Goal: Information Seeking & Learning: Learn about a topic

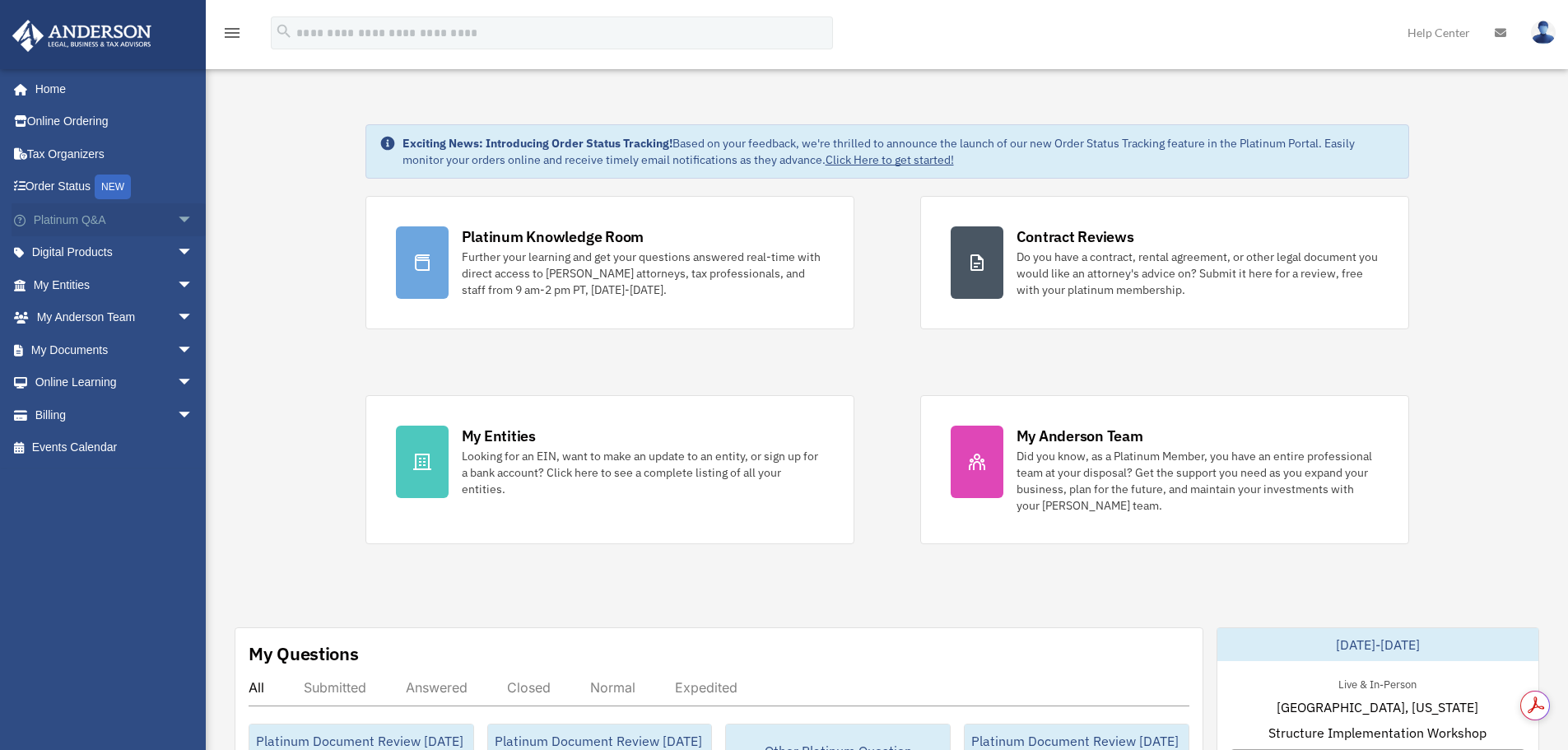
click at [177, 221] on span "arrow_drop_down" at bounding box center [193, 219] width 33 height 34
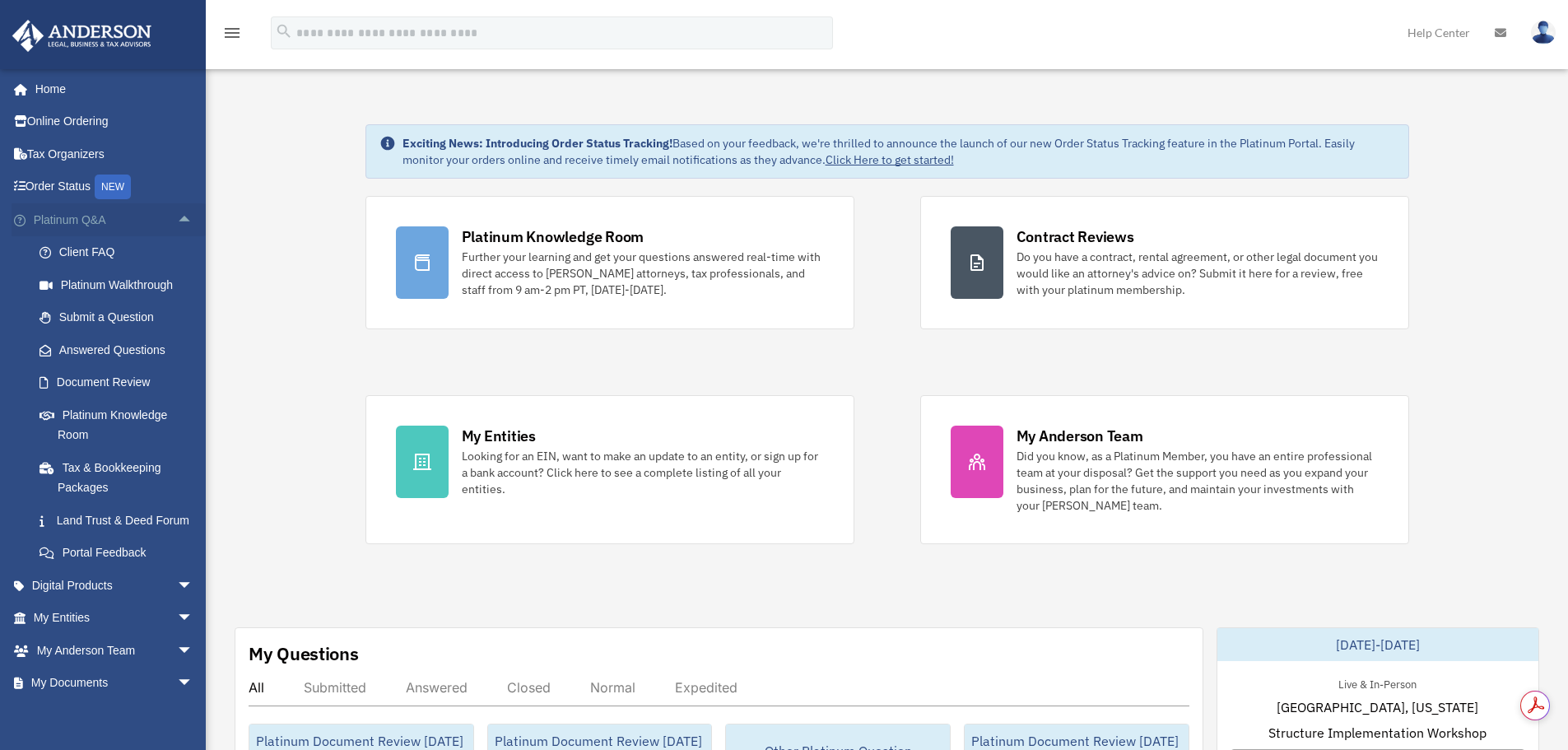
click at [177, 221] on span "arrow_drop_up" at bounding box center [193, 219] width 33 height 34
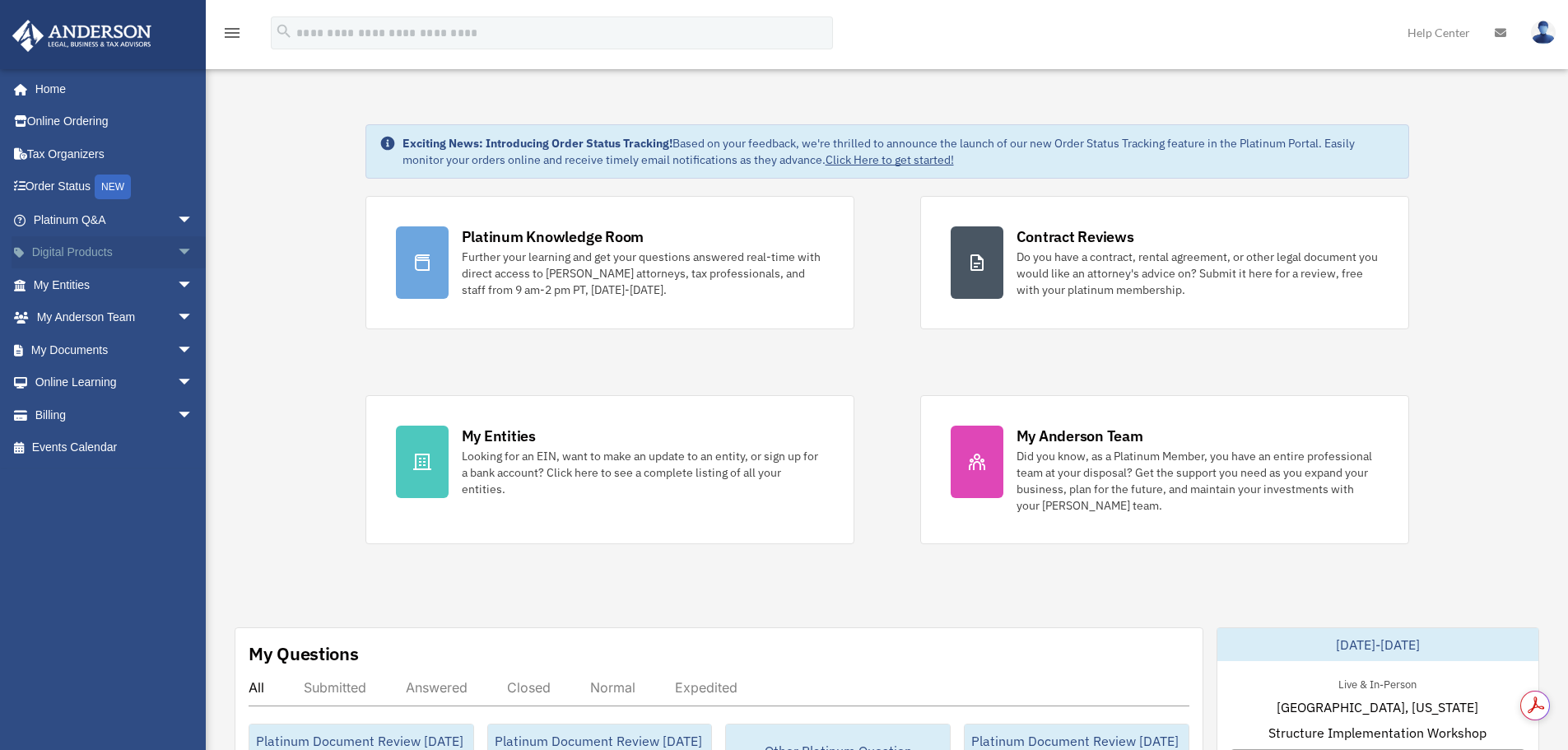
click at [177, 247] on span "arrow_drop_down" at bounding box center [193, 252] width 33 height 34
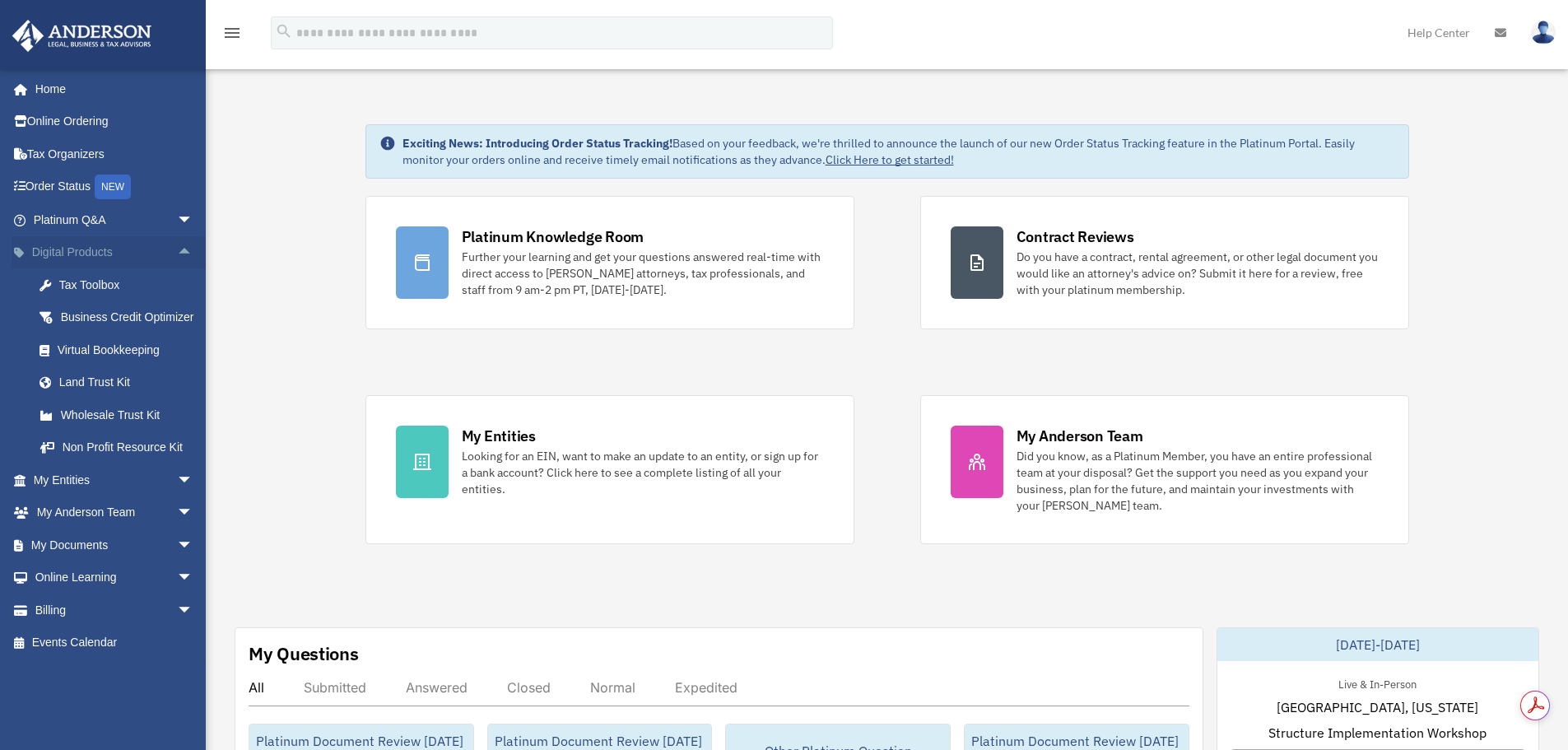
click at [177, 248] on span "arrow_drop_up" at bounding box center [193, 252] width 33 height 34
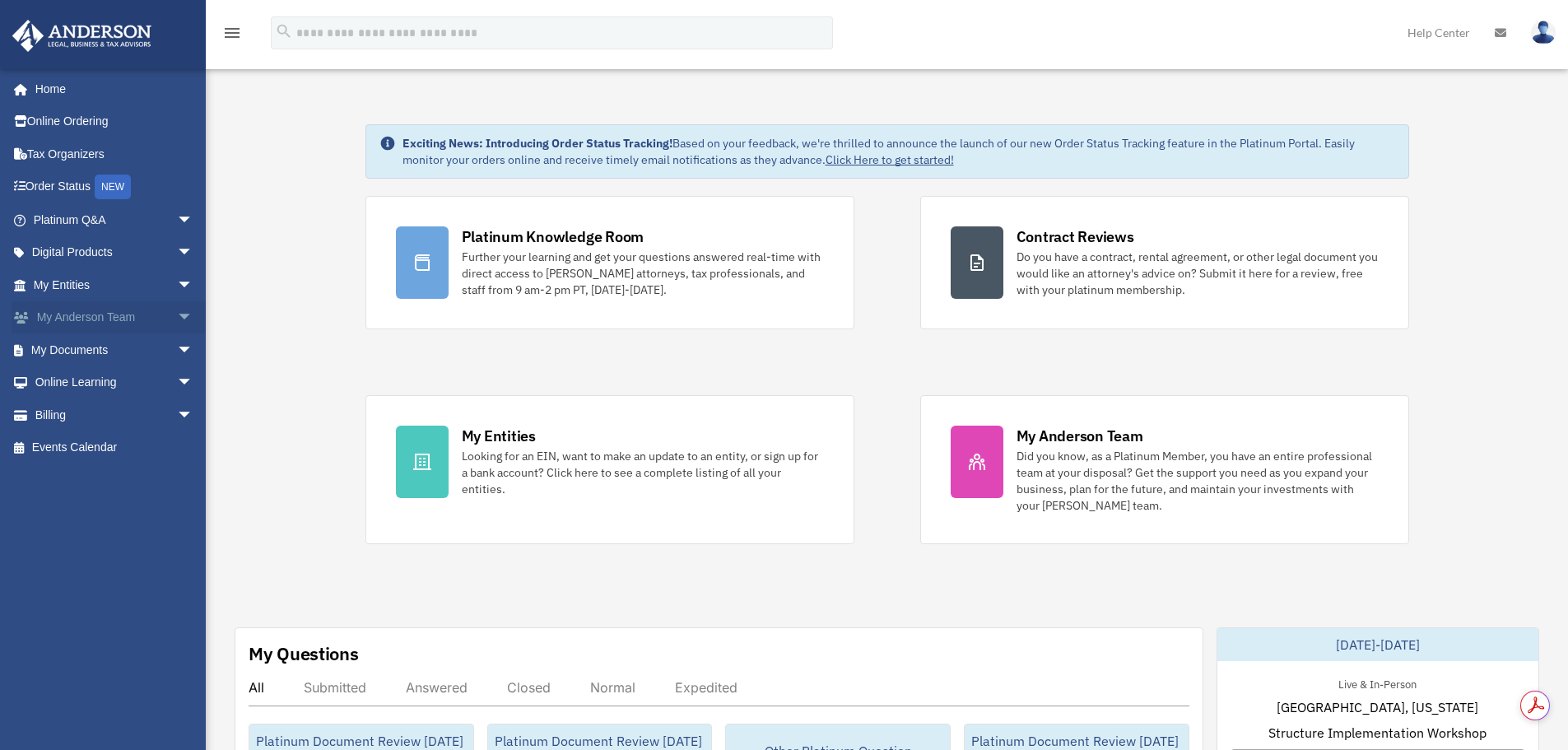
click at [177, 314] on span "arrow_drop_down" at bounding box center [193, 317] width 33 height 34
click at [177, 314] on span "arrow_drop_up" at bounding box center [193, 317] width 33 height 34
click at [177, 379] on span "arrow_drop_down" at bounding box center [193, 382] width 33 height 34
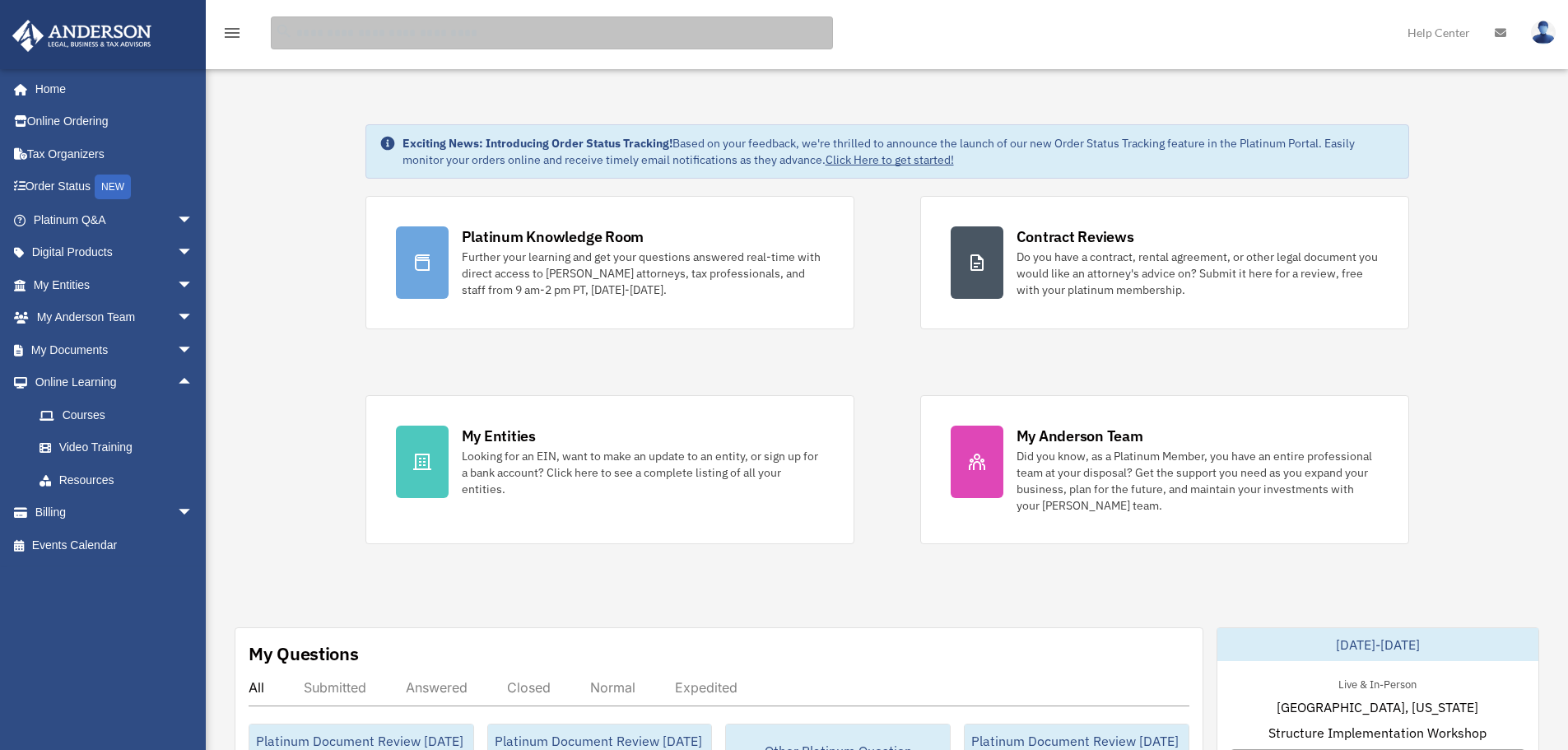
click at [458, 46] on input "search" at bounding box center [552, 33] width 562 height 33
type input "**********"
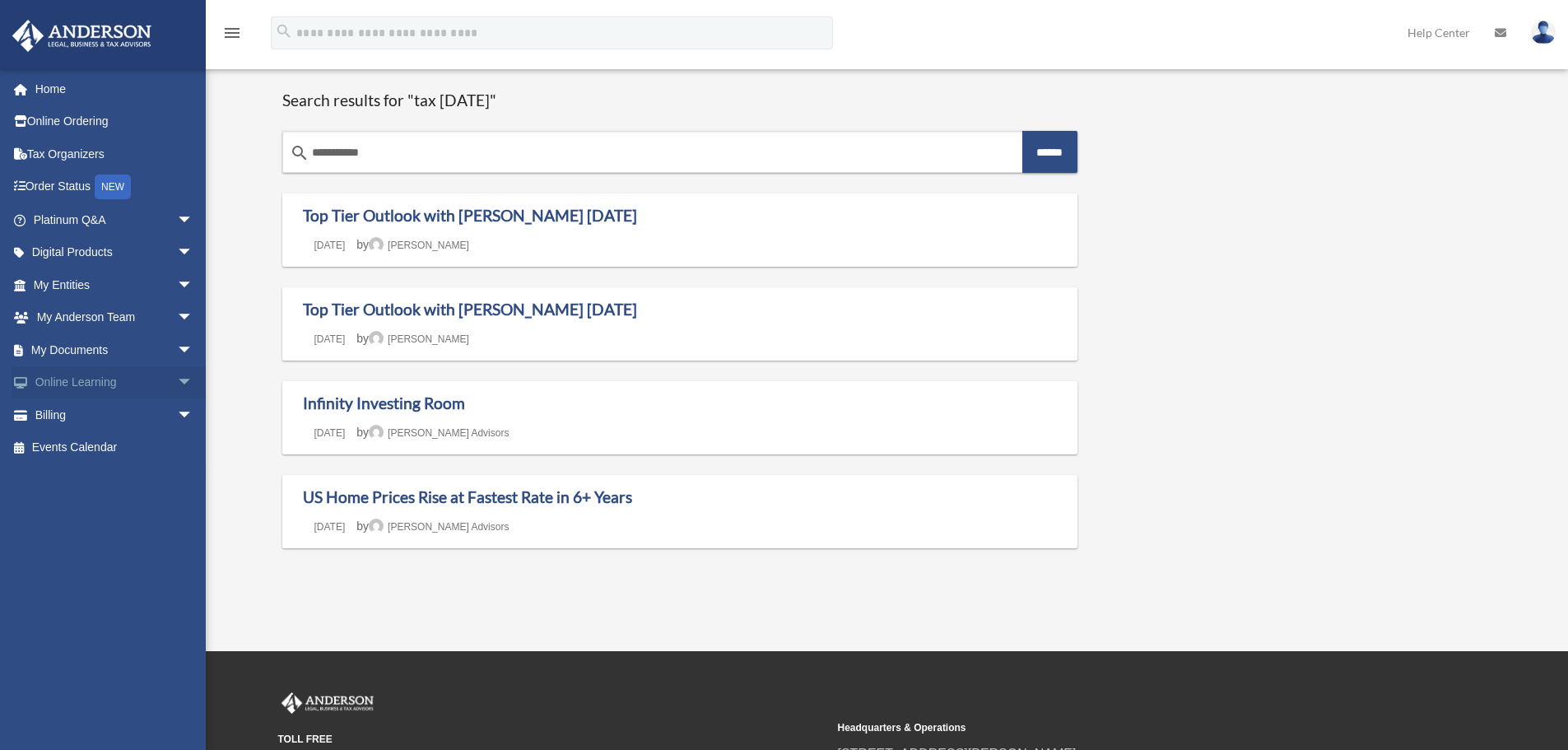
click at [177, 381] on span "arrow_drop_down" at bounding box center [193, 382] width 33 height 34
click at [177, 381] on span "arrow_drop_up" at bounding box center [193, 382] width 33 height 34
click at [177, 349] on span "arrow_drop_down" at bounding box center [193, 349] width 33 height 34
click at [177, 349] on span "arrow_drop_up" at bounding box center [193, 349] width 33 height 34
click at [184, 252] on span "arrow_drop_down" at bounding box center [193, 252] width 33 height 34
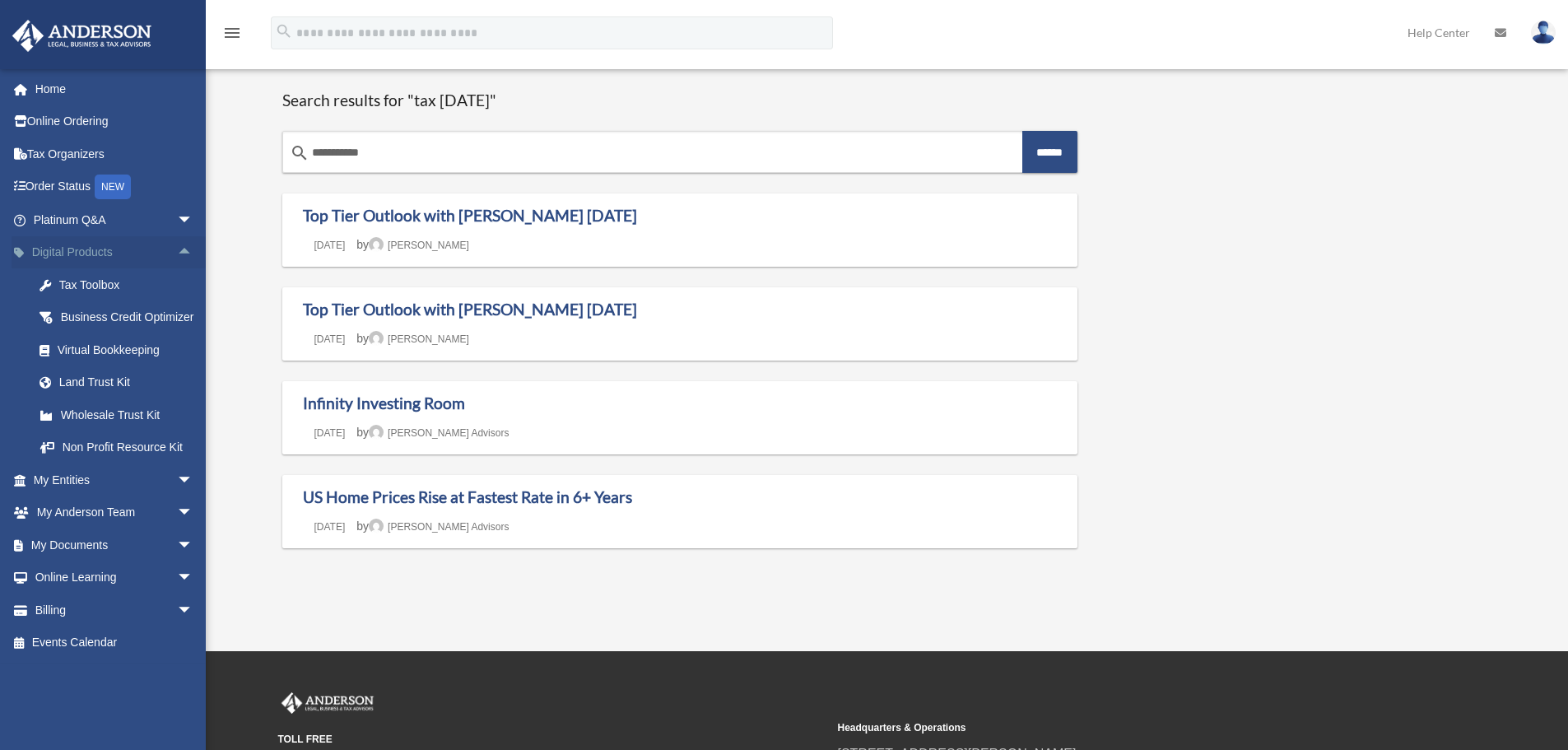
click at [180, 251] on span "arrow_drop_up" at bounding box center [193, 252] width 33 height 34
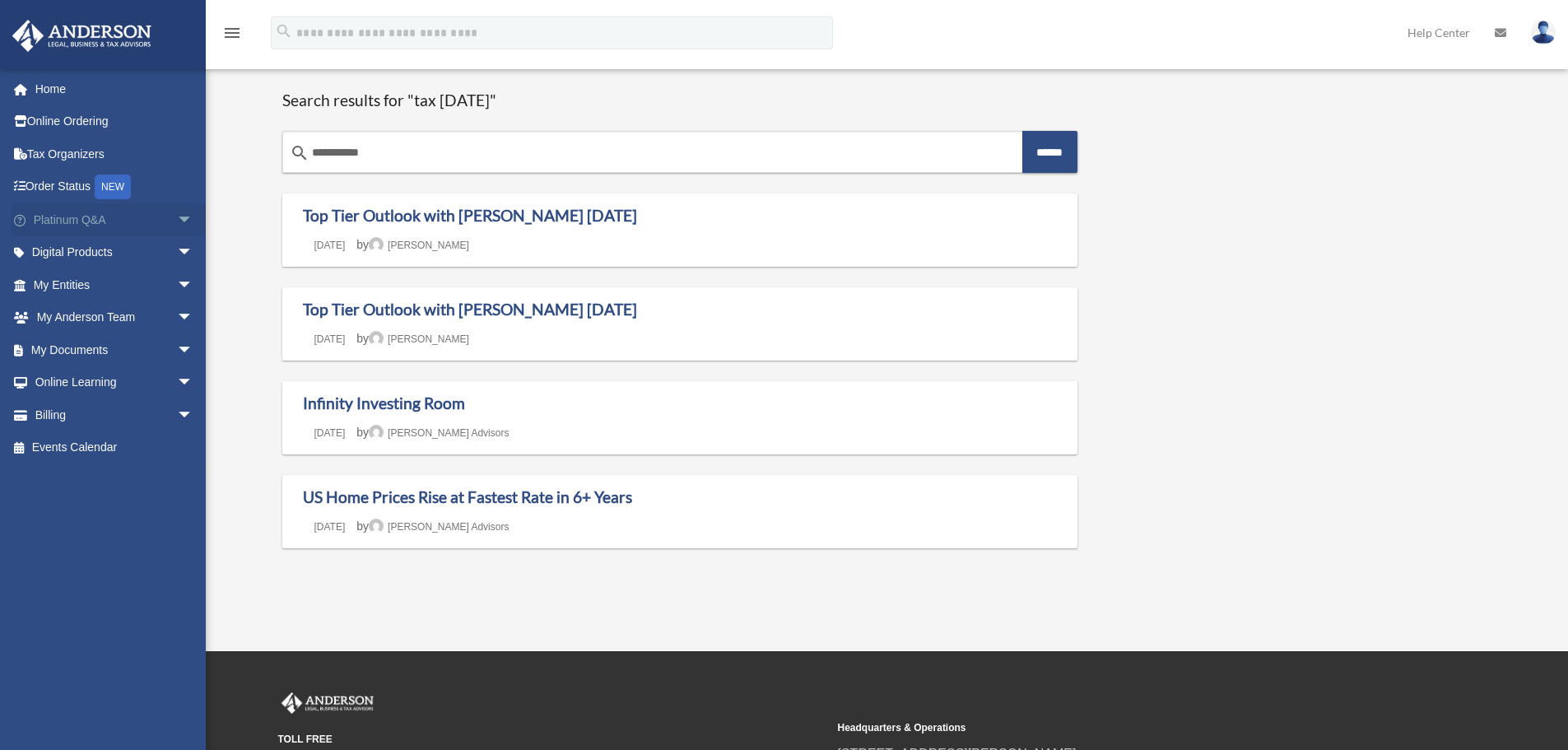
click at [177, 212] on span "arrow_drop_down" at bounding box center [193, 219] width 33 height 34
